Goal: Book appointment/travel/reservation

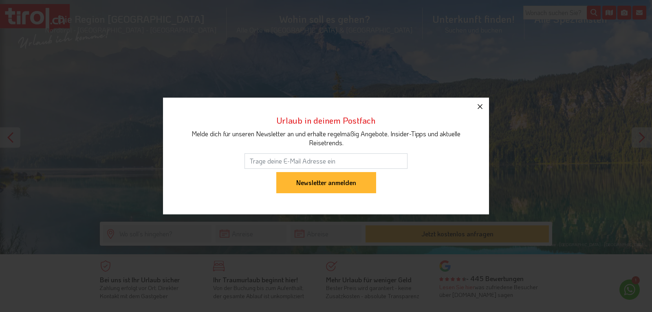
click at [481, 109] on icon "button" at bounding box center [480, 107] width 10 height 10
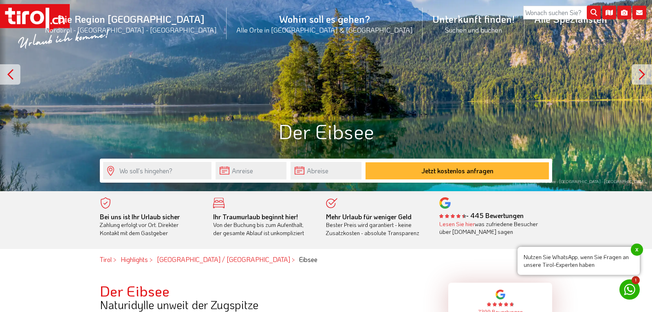
scroll to position [42, 0]
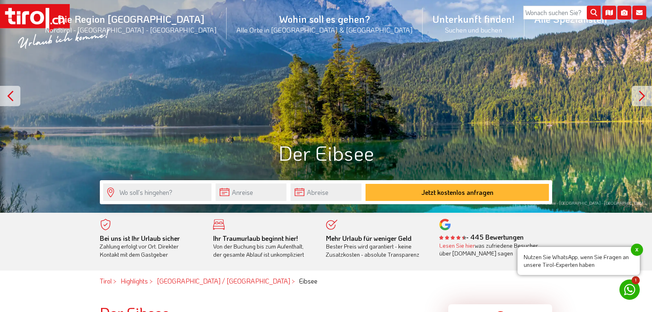
click at [643, 94] on div at bounding box center [641, 96] width 20 height 20
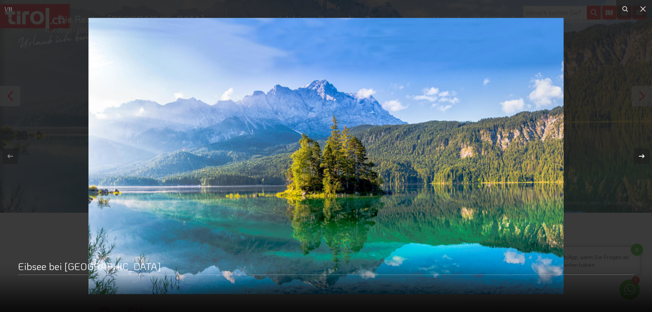
click at [641, 153] on icon at bounding box center [641, 156] width 10 height 10
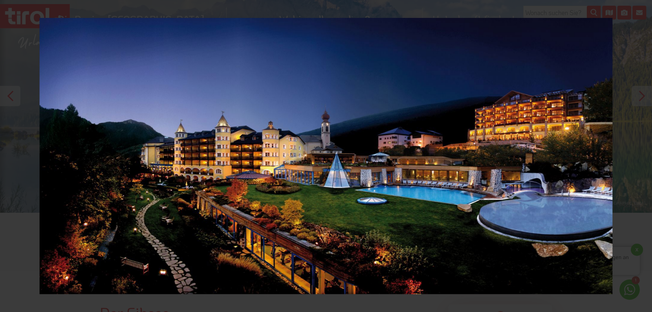
click at [641, 154] on div "2 / 11 [GEOGRAPHIC_DATA] DOLOMITI - [GEOGRAPHIC_DATA] - [GEOGRAPHIC_DATA] - [GE…" at bounding box center [326, 156] width 652 height 312
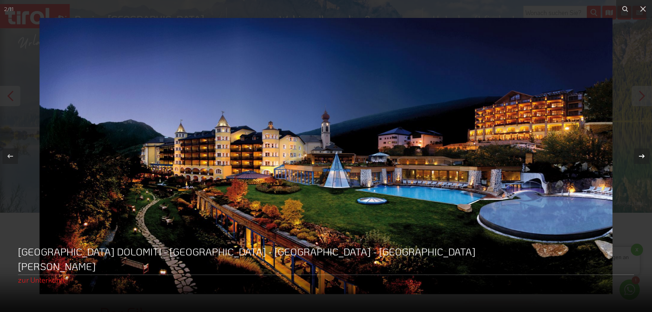
click at [641, 154] on icon at bounding box center [641, 156] width 10 height 10
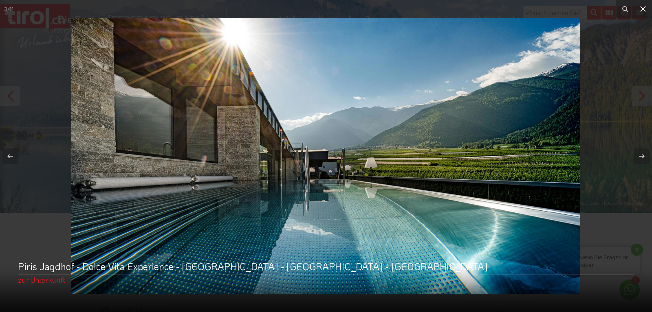
click at [644, 7] on icon at bounding box center [643, 9] width 10 height 10
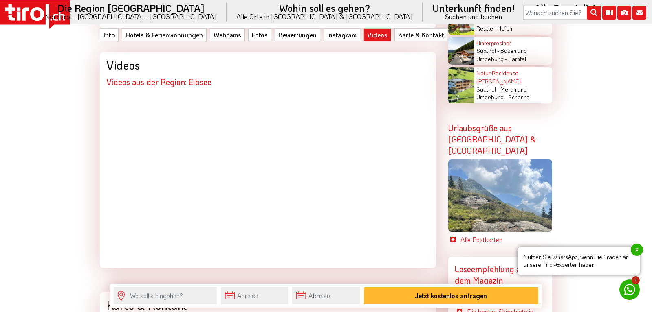
scroll to position [2243, 0]
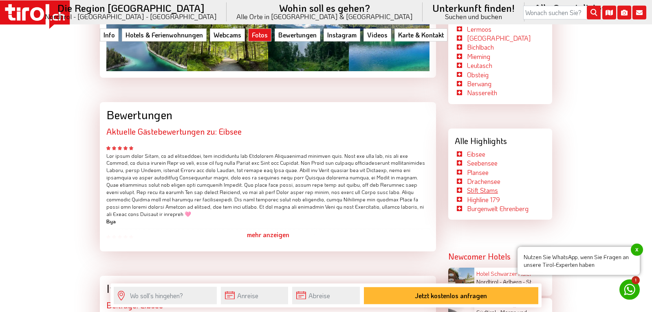
scroll to position [1495, 0]
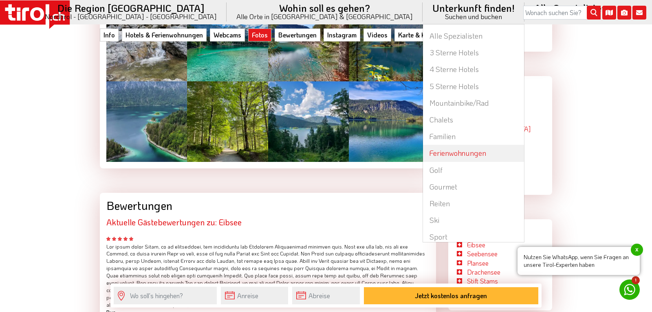
click at [423, 156] on link "Ferienwohnungen" at bounding box center [473, 153] width 101 height 17
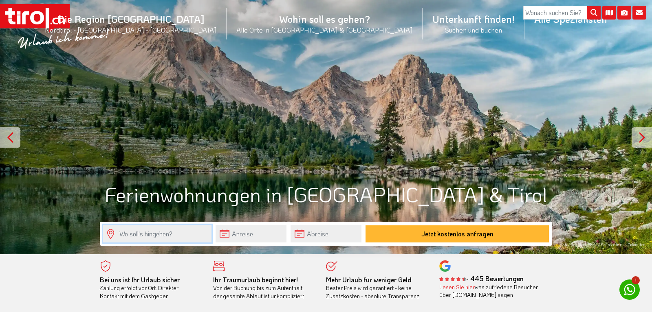
click at [154, 233] on input "text" at bounding box center [157, 234] width 108 height 18
type input "eibsee"
click at [274, 236] on input "text" at bounding box center [250, 234] width 71 height 18
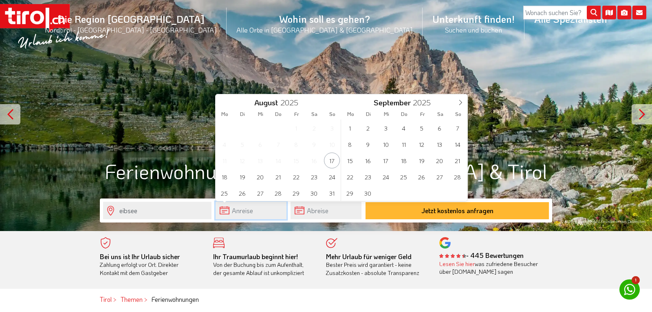
scroll to position [42, 0]
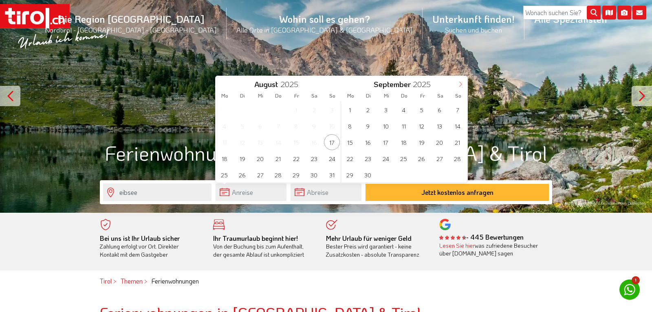
click at [463, 83] on span at bounding box center [460, 83] width 14 height 14
click at [463, 84] on icon at bounding box center [460, 84] width 6 height 6
click at [369, 175] on span "30" at bounding box center [368, 175] width 16 height 16
type input "30-12-2025"
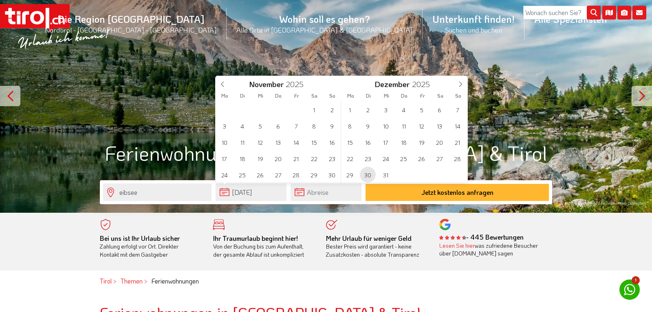
type input "2026"
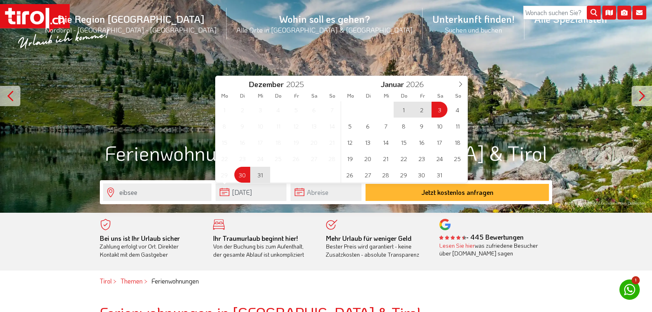
click at [439, 108] on span "3" at bounding box center [439, 110] width 16 height 16
type input "30-12-2025"
type input "03-01-2026"
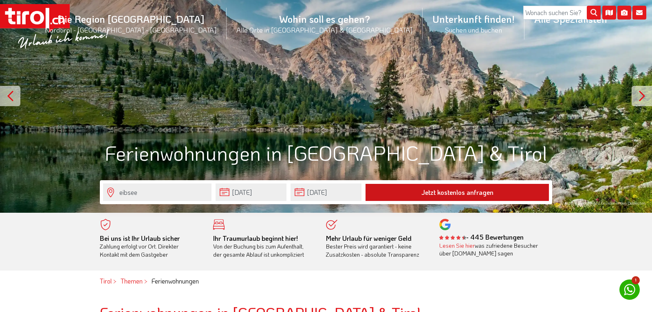
click at [429, 196] on button "Jetzt kostenlos anfragen" at bounding box center [456, 192] width 183 height 17
